Goal: Task Accomplishment & Management: Manage account settings

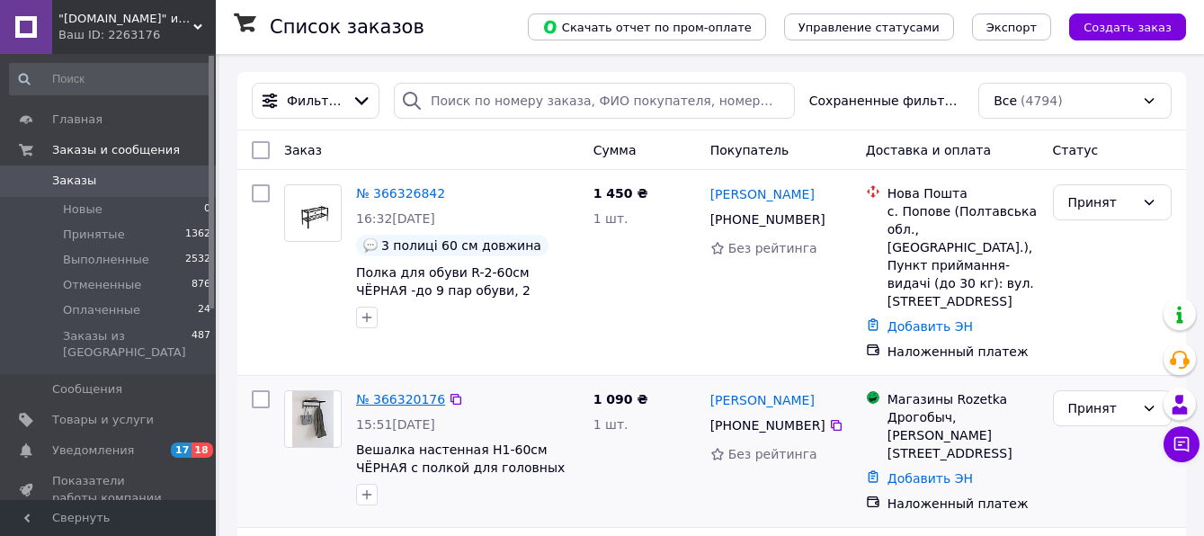
click at [390, 392] on link "№ 366320176" at bounding box center [400, 399] width 89 height 14
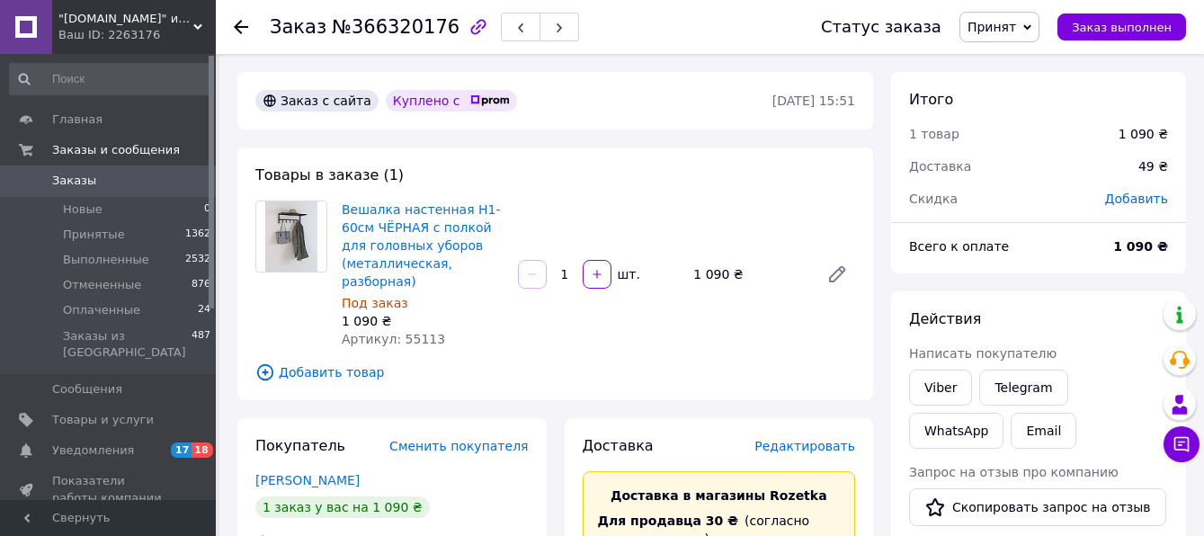
scroll to position [180, 0]
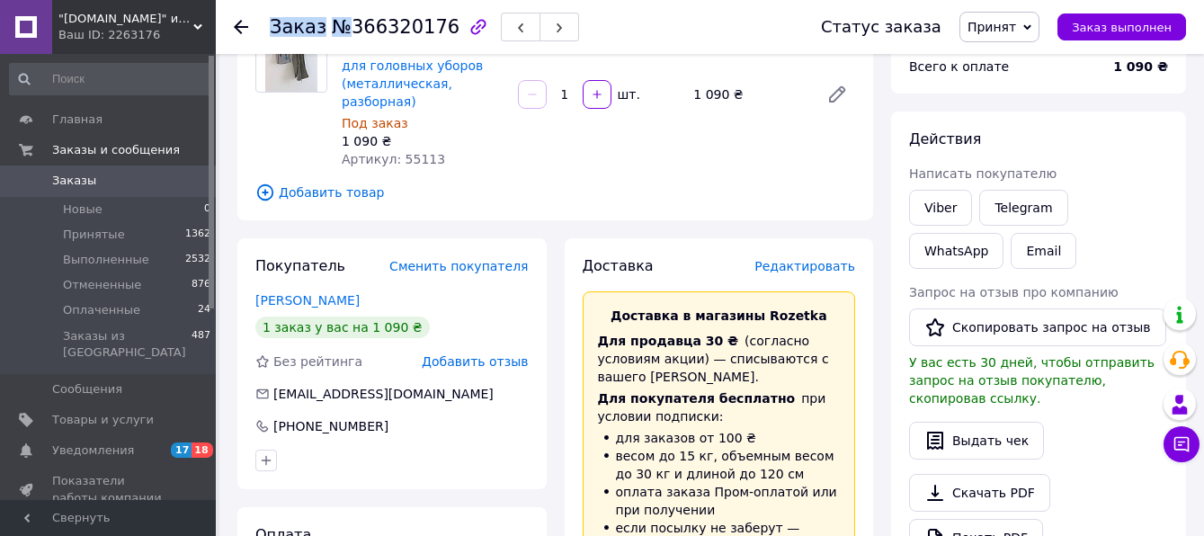
drag, startPoint x: 343, startPoint y: 30, endPoint x: 442, endPoint y: 31, distance: 98.9
click at [442, 31] on div "Заказ №366320176" at bounding box center [424, 27] width 309 height 31
drag, startPoint x: 440, startPoint y: 31, endPoint x: 394, endPoint y: 31, distance: 45.8
click at [394, 31] on div "Заказ №366320176" at bounding box center [424, 27] width 309 height 31
click at [394, 31] on span "№366320176" at bounding box center [396, 27] width 128 height 22
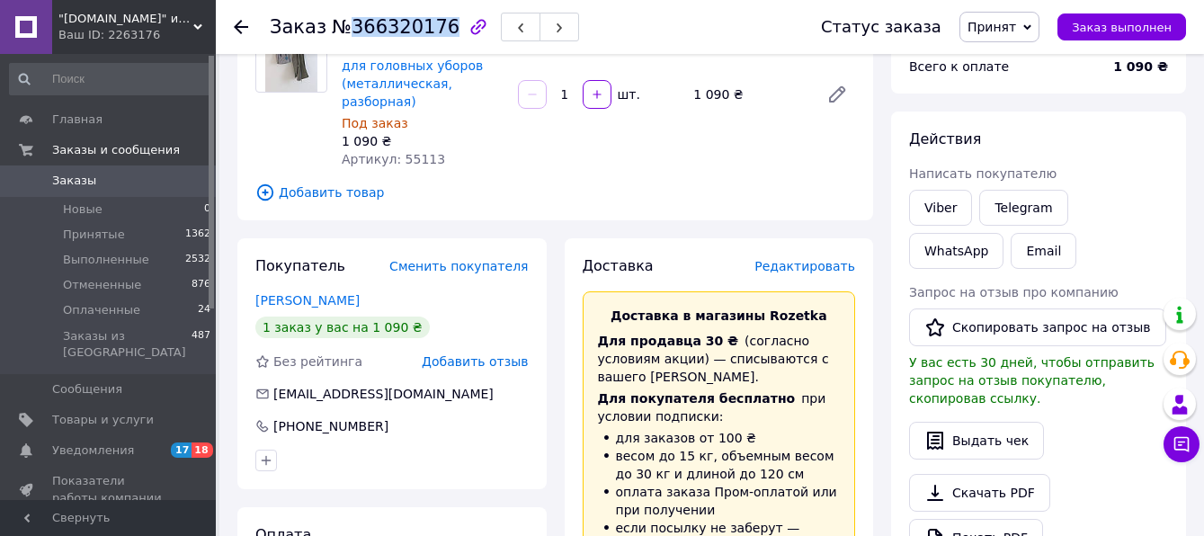
drag, startPoint x: 344, startPoint y: 24, endPoint x: 432, endPoint y: 29, distance: 88.2
click at [432, 29] on span "№366320176" at bounding box center [396, 27] width 128 height 22
copy span "366320176"
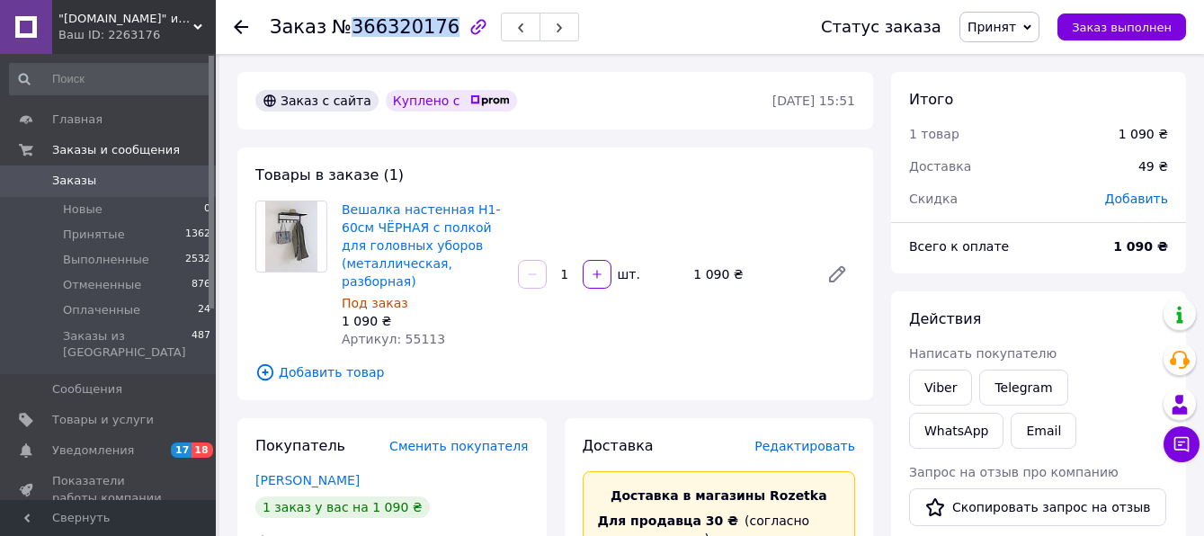
scroll to position [90, 0]
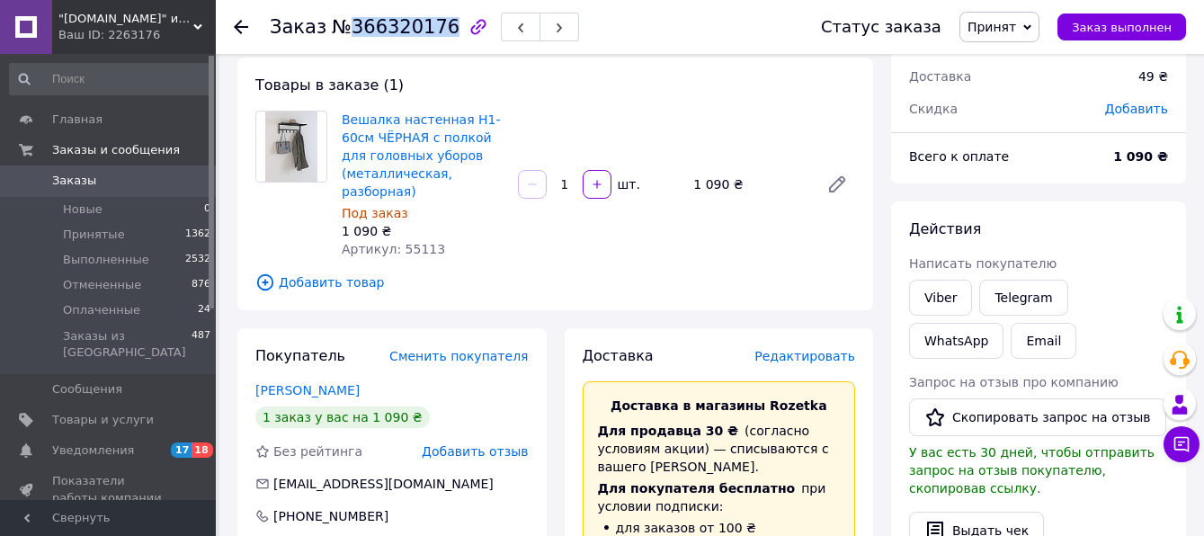
copy span "366320176"
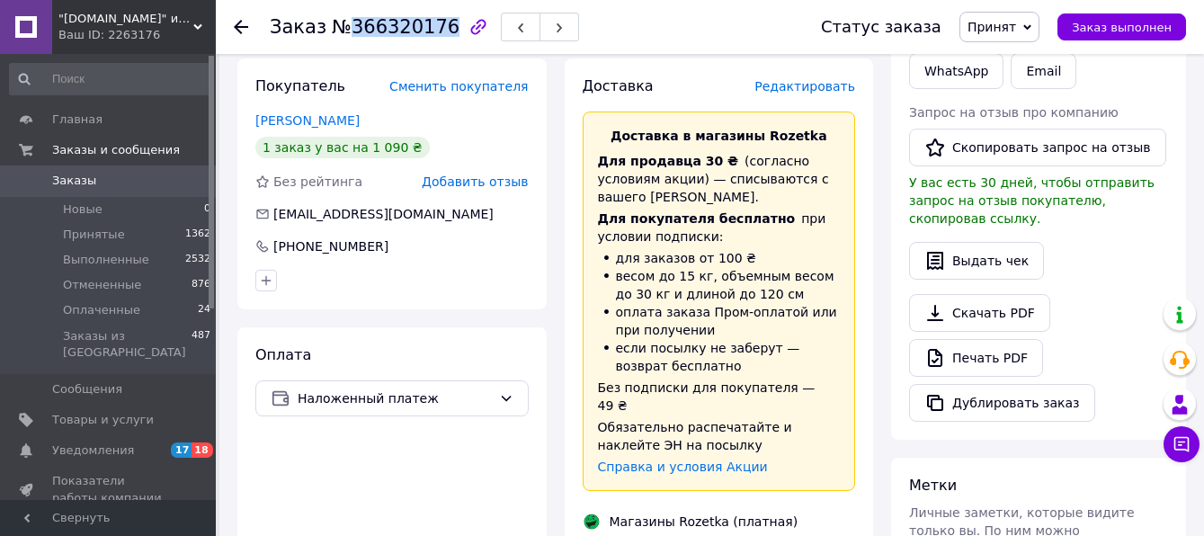
scroll to position [539, 0]
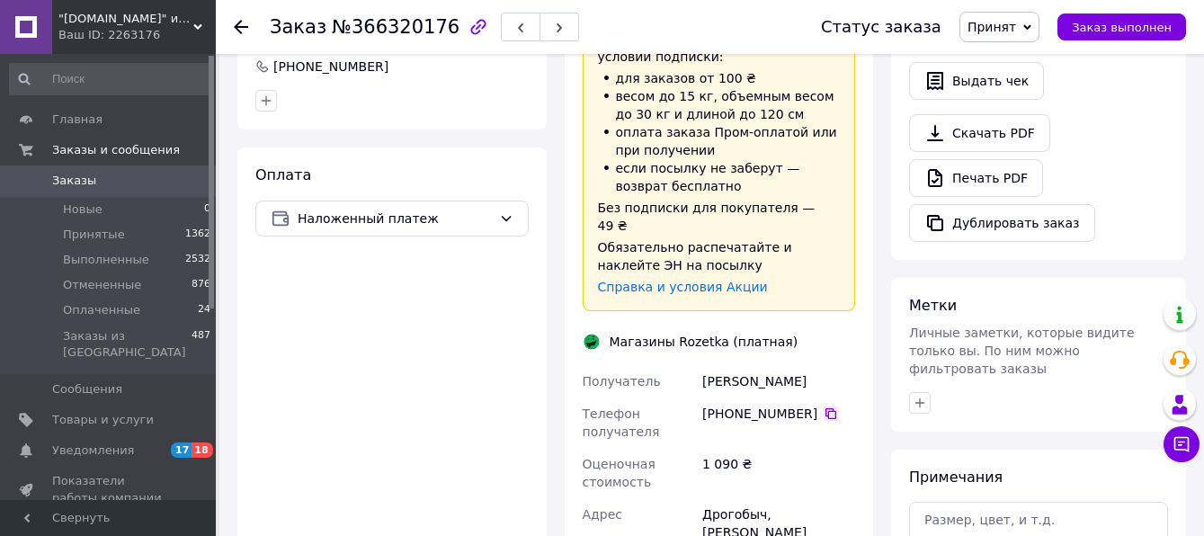
click at [823, 406] on icon at bounding box center [830, 413] width 14 height 14
drag, startPoint x: 702, startPoint y: 327, endPoint x: 804, endPoint y: 327, distance: 101.6
click at [804, 365] on div "Стадник Тетяна" at bounding box center [778, 381] width 160 height 32
copy div "Стадник Тетяна"
click at [85, 173] on span "Заказы" at bounding box center [74, 181] width 44 height 16
